Goal: Task Accomplishment & Management: Manage account settings

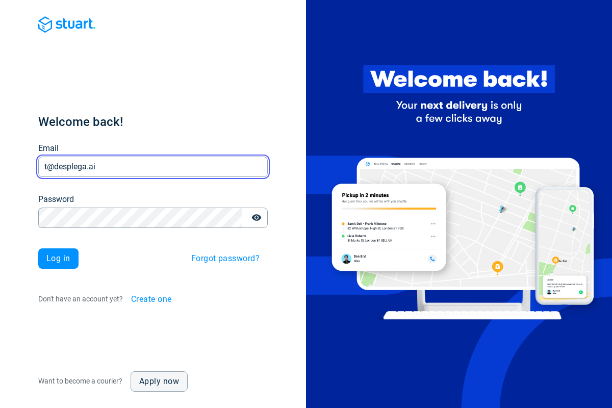
type input "t@desplega.ai"
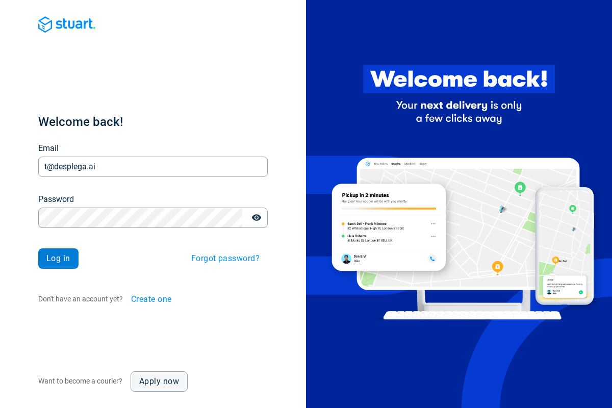
click at [58, 259] on span "Log in" at bounding box center [58, 259] width 24 height 8
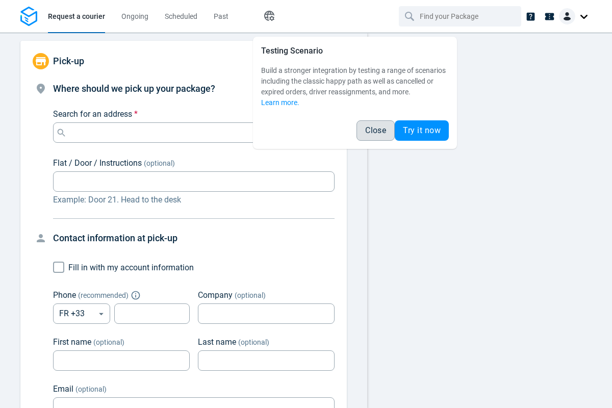
click at [375, 131] on span "Close" at bounding box center [375, 130] width 21 height 8
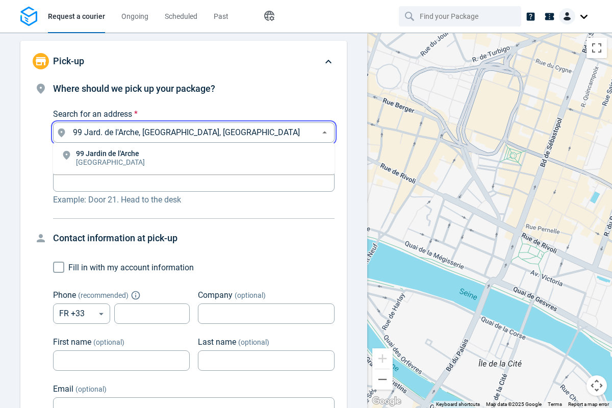
click at [194, 159] on li "[STREET_ADDRESS]" at bounding box center [194, 158] width 282 height 23
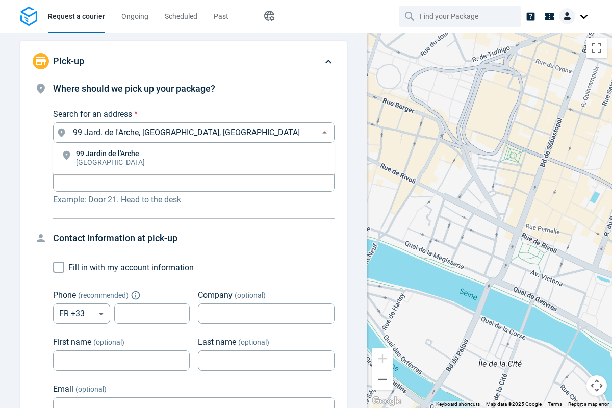
type input "99 Jard. de l'Arche, [GEOGRAPHIC_DATA], [GEOGRAPHIC_DATA]"
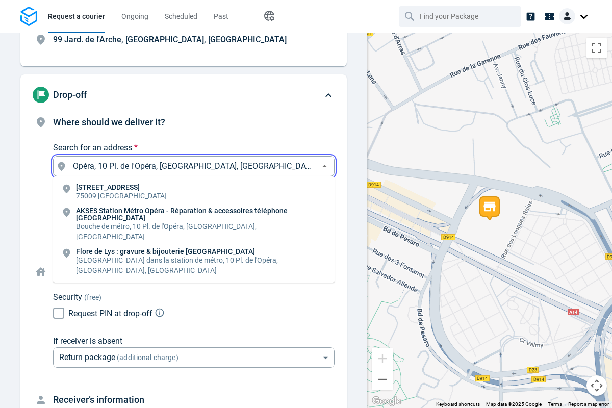
click at [194, 181] on li "[STREET_ADDRESS]" at bounding box center [194, 192] width 282 height 23
type input "10 Pl. de l'Opéra, [GEOGRAPHIC_DATA], [GEOGRAPHIC_DATA]"
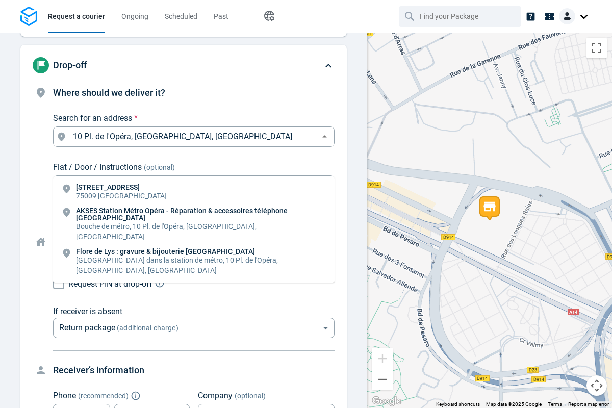
click at [194, 220] on body "Request a courier Ongoing Scheduled Past Happy Path Pick-up 99 Jard. de l'Arche…" at bounding box center [306, 204] width 612 height 408
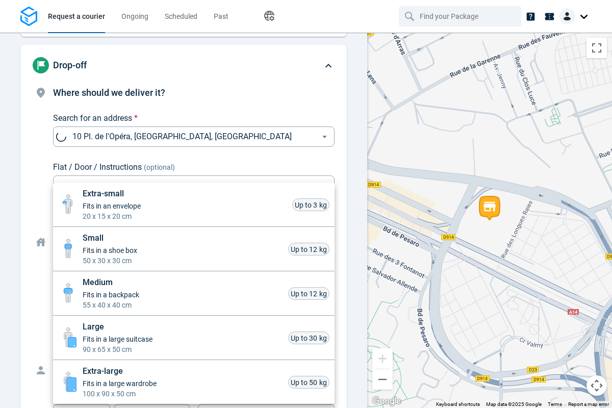
scroll to position [449, 0]
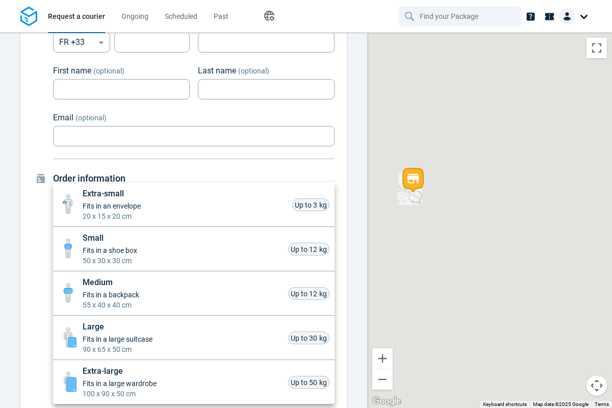
click at [194, 249] on li "Small Fits in a shoe box 50 x 30 x 30 cm Up to 12 kg" at bounding box center [194, 249] width 282 height 44
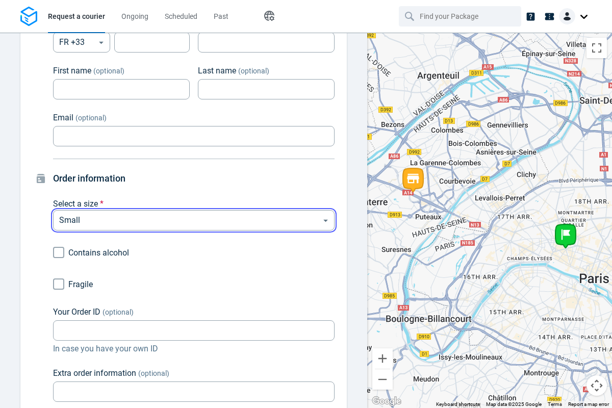
type input "small"
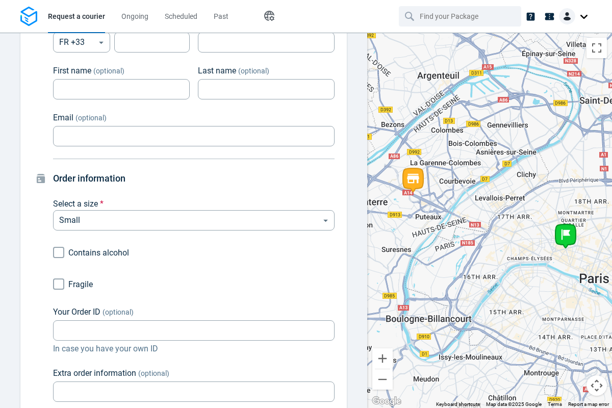
click at [59, 284] on div "Extra-small Fits in an envelope 20 x 15 x 20 cm Up to 3 kg Small Fits in a shoe…" at bounding box center [306, 206] width 612 height 404
click at [59, 284] on input "Fragile" at bounding box center [58, 283] width 19 height 19
checkbox input "true"
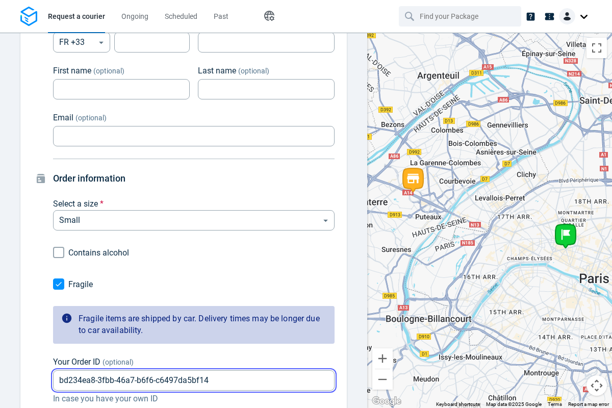
type input "bd234ea8-3fbb-46a7-b6f6-c6497da5bf14"
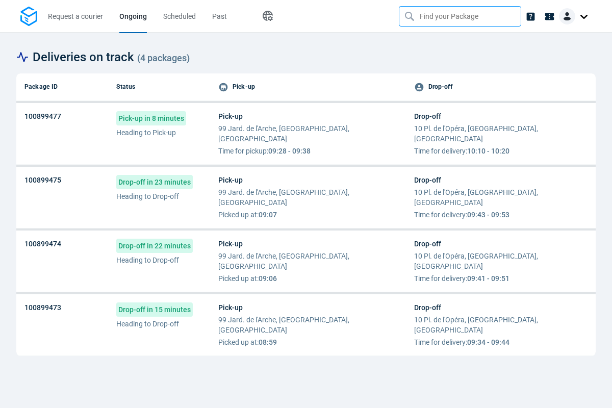
type input "bd234ea8-3fbb-46a7-b6f6-c6497da5bf14"
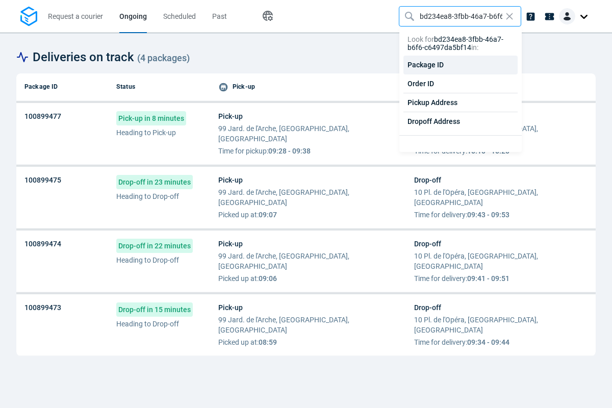
scroll to position [0, 50]
click at [461, 84] on div "Order ID" at bounding box center [460, 83] width 114 height 19
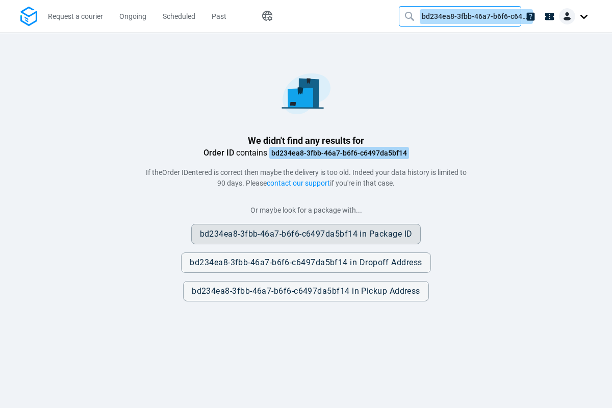
click at [306, 234] on span "bd234ea8-3fbb-46a7-b6f6-c6497da5bf14 in Package ID" at bounding box center [306, 234] width 213 height 8
